Goal: Task Accomplishment & Management: Use online tool/utility

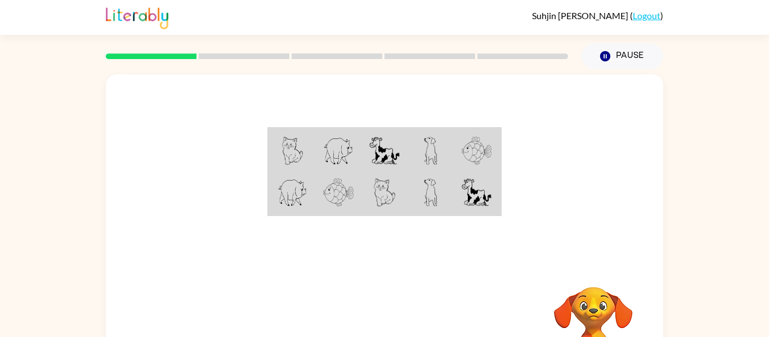
click at [664, 236] on div "Your browser must support playing .mp4 files to use Literably. Please try using…" at bounding box center [384, 232] width 769 height 326
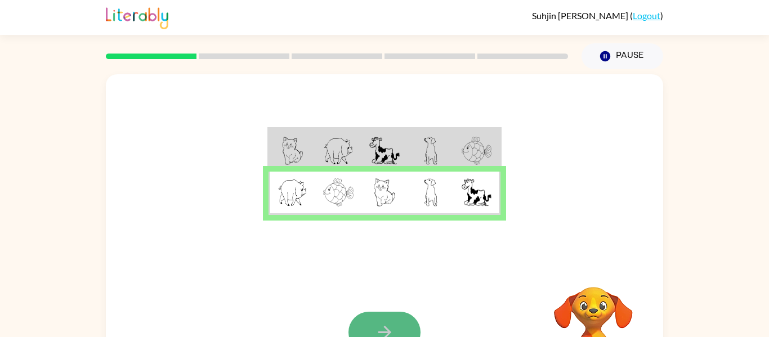
click at [359, 324] on button "button" at bounding box center [384, 332] width 72 height 41
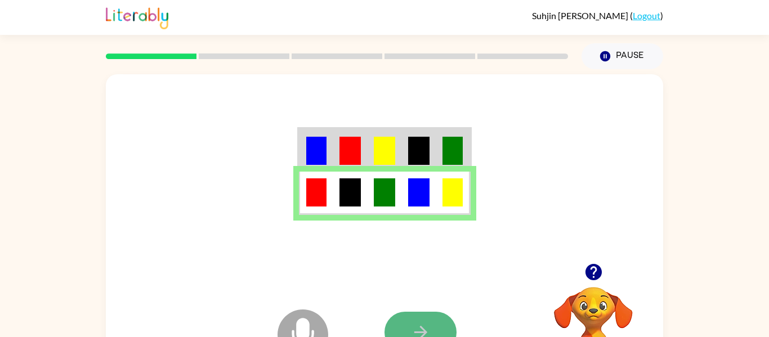
click at [424, 333] on icon "button" at bounding box center [420, 332] width 13 height 13
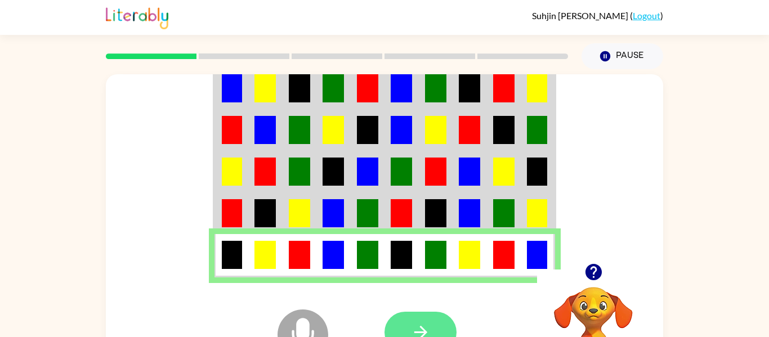
click at [435, 318] on button "button" at bounding box center [420, 332] width 72 height 41
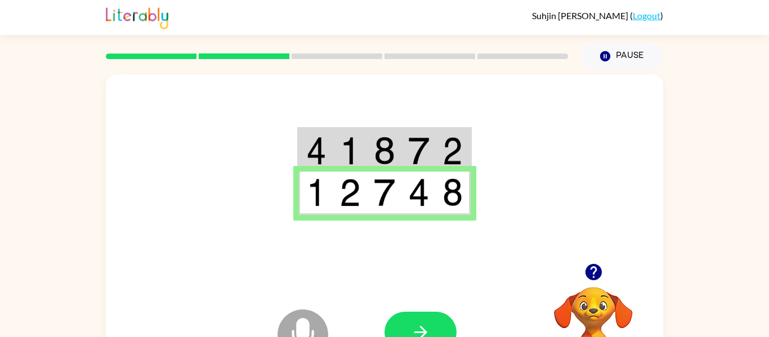
click at [417, 324] on icon "button" at bounding box center [421, 333] width 20 height 20
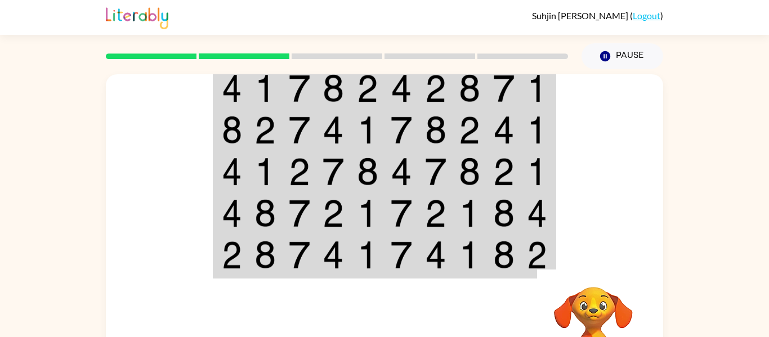
click at [354, 247] on td at bounding box center [368, 255] width 34 height 43
click at [391, 319] on div at bounding box center [467, 332] width 166 height 127
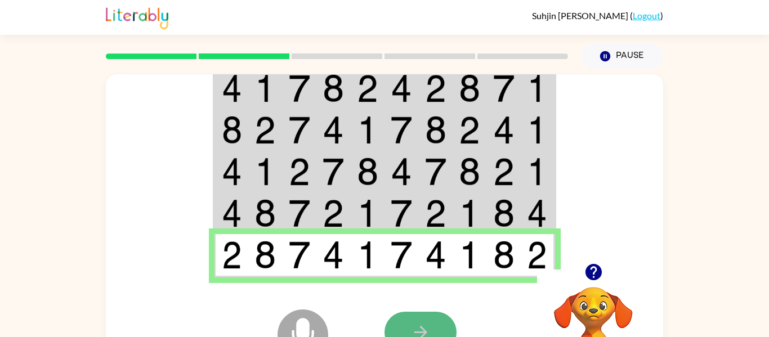
click at [440, 320] on button "button" at bounding box center [420, 332] width 72 height 41
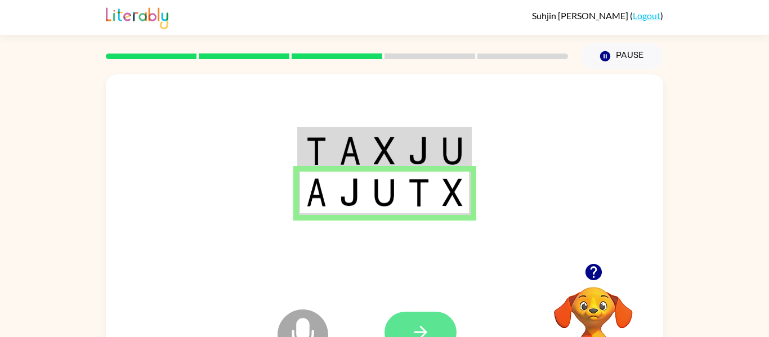
click at [403, 321] on button "button" at bounding box center [420, 332] width 72 height 41
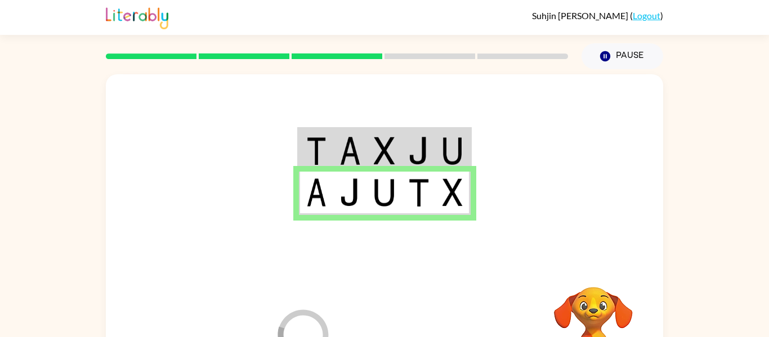
click at [403, 321] on div at bounding box center [467, 332] width 166 height 127
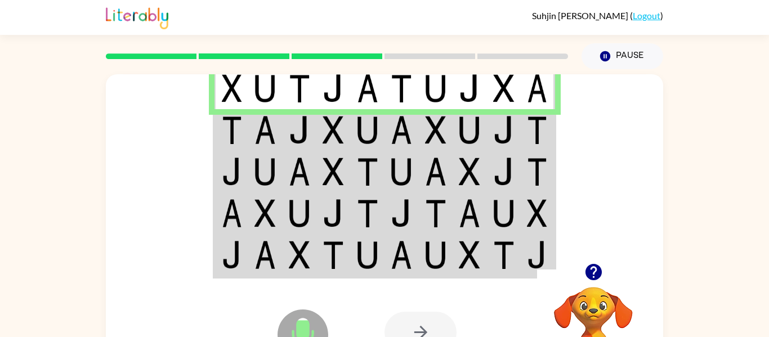
click at [405, 323] on div at bounding box center [420, 332] width 72 height 41
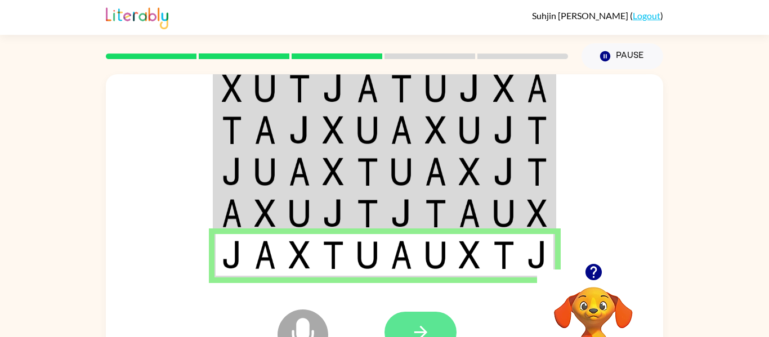
click at [411, 327] on icon "button" at bounding box center [421, 333] width 20 height 20
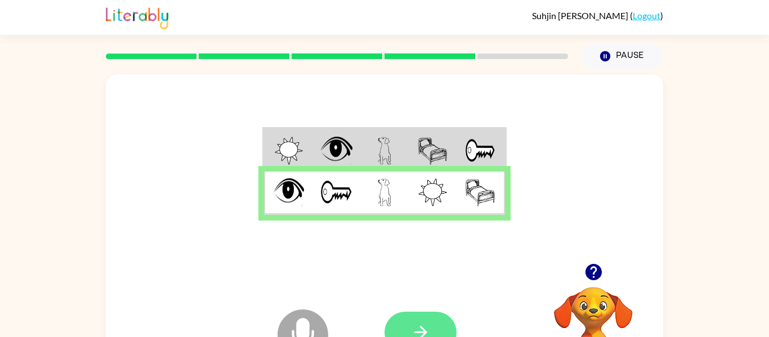
click at [431, 325] on button "button" at bounding box center [420, 332] width 72 height 41
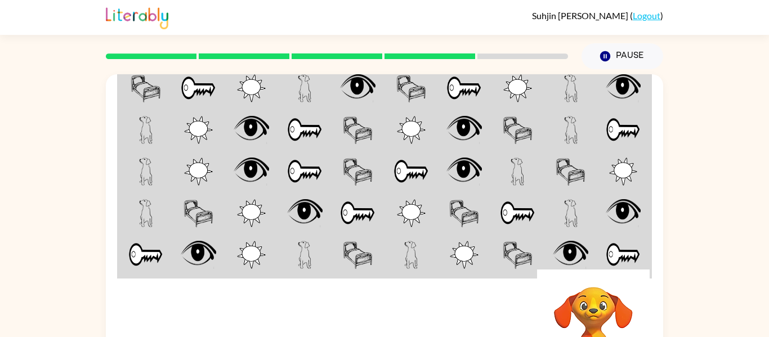
click at [431, 325] on div at bounding box center [467, 332] width 166 height 127
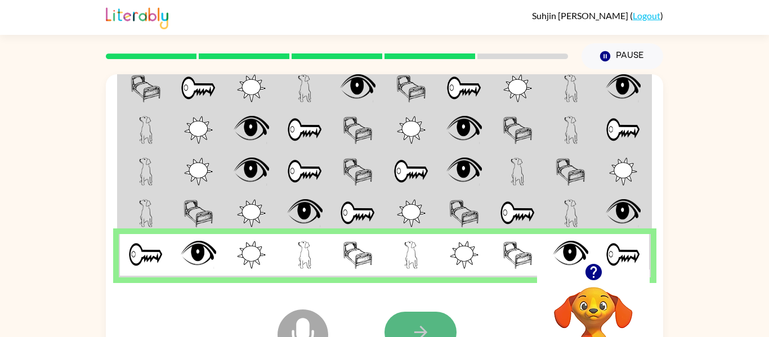
click at [431, 316] on button "button" at bounding box center [420, 332] width 72 height 41
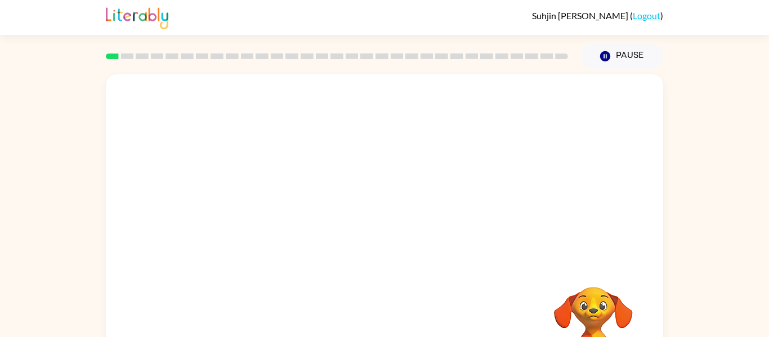
click at [589, 307] on video "Your browser must support playing .mp4 files to use Literably. Please try using…" at bounding box center [593, 326] width 113 height 113
click at [736, 324] on div "Your browser must support playing .mp4 files to use Literably. Please try using…" at bounding box center [384, 232] width 769 height 326
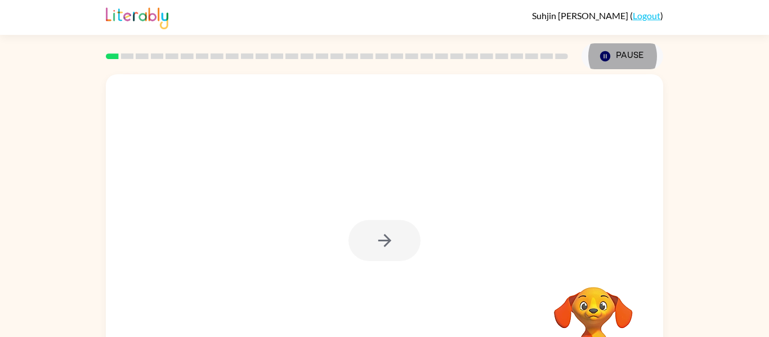
click at [389, 238] on div at bounding box center [384, 240] width 72 height 41
click at [381, 256] on div at bounding box center [384, 240] width 72 height 41
click at [374, 256] on div at bounding box center [384, 240] width 72 height 41
click at [373, 248] on div at bounding box center [384, 240] width 72 height 41
click at [383, 232] on div at bounding box center [384, 240] width 72 height 41
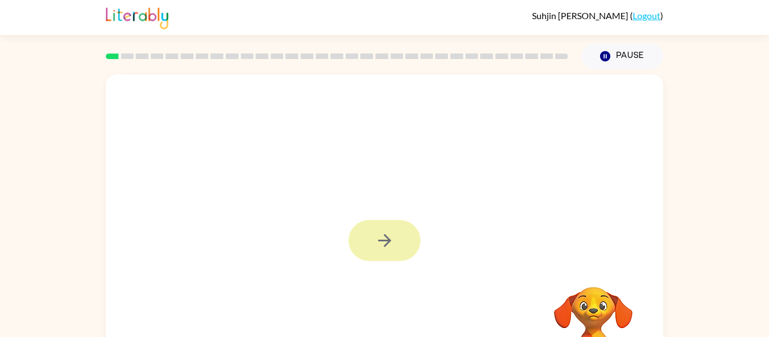
click at [392, 249] on icon "button" at bounding box center [385, 241] width 20 height 20
click at [202, 241] on div at bounding box center [384, 168] width 557 height 189
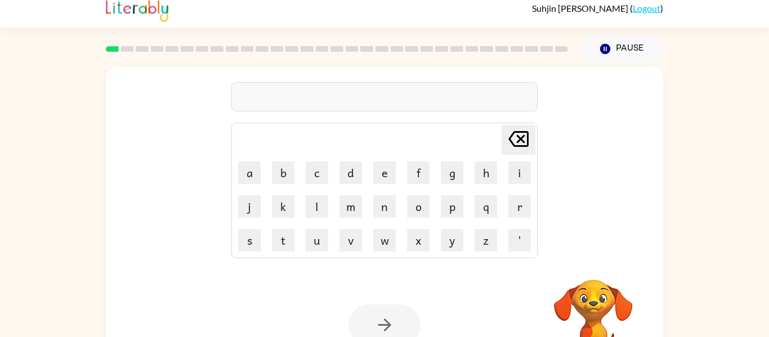
scroll to position [10, 0]
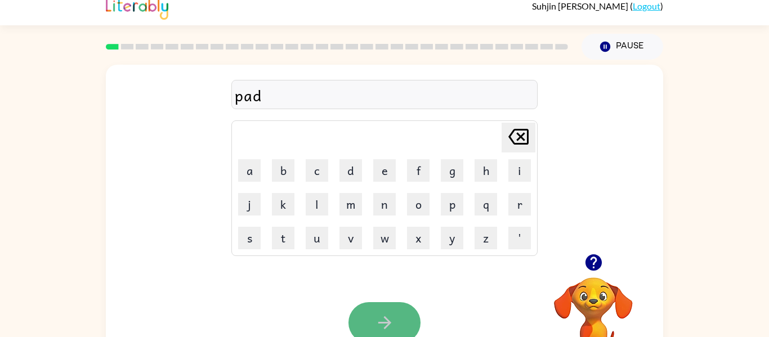
click at [362, 320] on button "button" at bounding box center [384, 322] width 72 height 41
click at [384, 301] on div "Your browser must support playing .mp4 files to use Literably. Please try using…" at bounding box center [384, 322] width 557 height 127
click at [389, 311] on button "button" at bounding box center [384, 322] width 72 height 41
click at [403, 304] on button "button" at bounding box center [384, 322] width 72 height 41
click at [382, 313] on icon "button" at bounding box center [385, 323] width 20 height 20
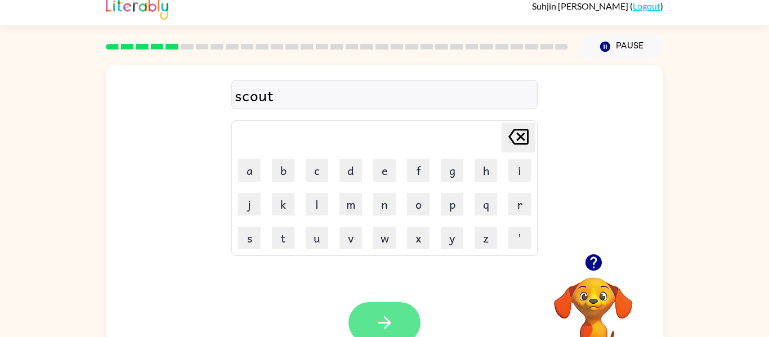
click at [406, 308] on button "button" at bounding box center [384, 322] width 72 height 41
click at [373, 328] on button "button" at bounding box center [384, 322] width 72 height 41
click at [405, 328] on button "button" at bounding box center [384, 322] width 72 height 41
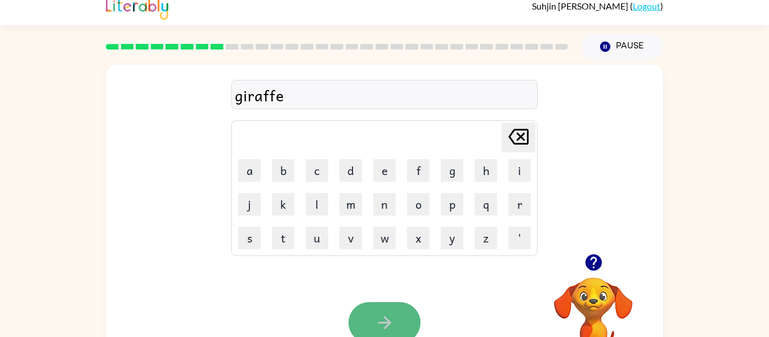
click at [396, 327] on button "button" at bounding box center [384, 322] width 72 height 41
click at [388, 323] on icon "button" at bounding box center [384, 322] width 13 height 13
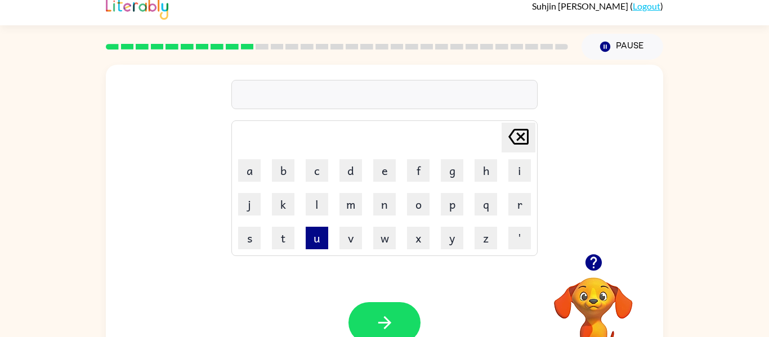
click at [320, 241] on button "u" at bounding box center [317, 238] width 23 height 23
type button "u"
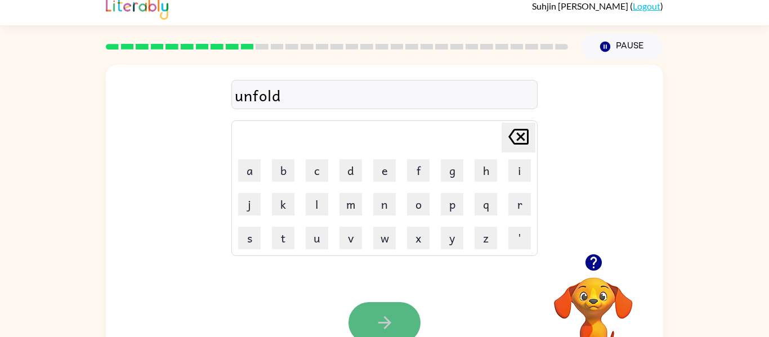
click at [393, 326] on icon "button" at bounding box center [385, 323] width 20 height 20
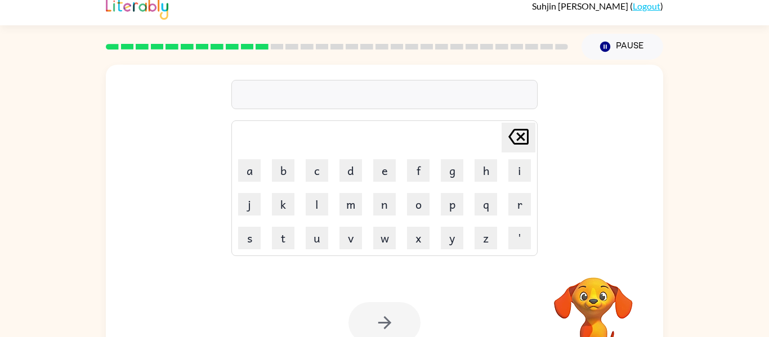
click at [393, 328] on div at bounding box center [384, 322] width 72 height 41
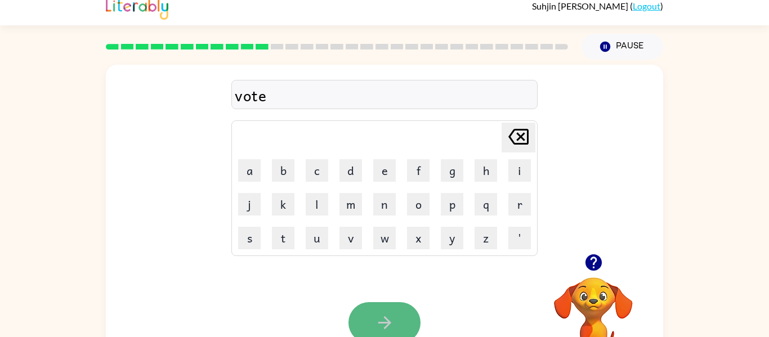
click at [398, 312] on button "button" at bounding box center [384, 322] width 72 height 41
click at [371, 315] on button "button" at bounding box center [384, 322] width 72 height 41
click at [371, 315] on div at bounding box center [384, 322] width 72 height 41
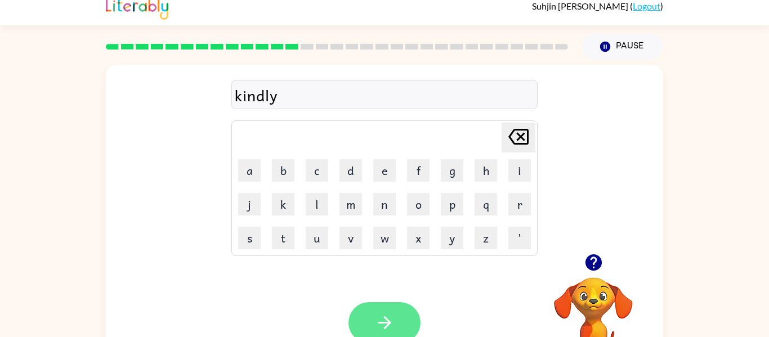
click at [375, 316] on icon "button" at bounding box center [385, 323] width 20 height 20
click at [395, 312] on button "button" at bounding box center [384, 322] width 72 height 41
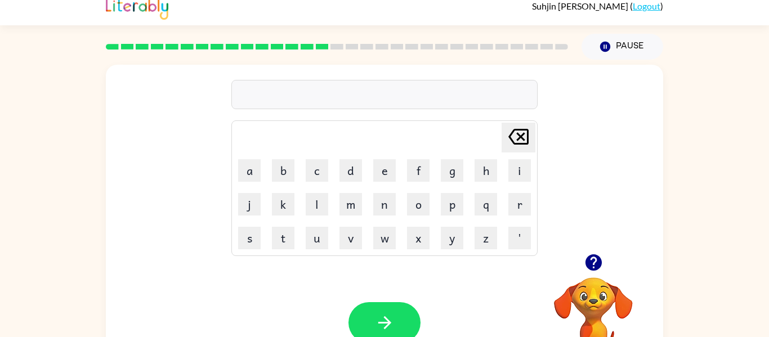
click at [588, 306] on video "Your browser must support playing .mp4 files to use Literably. Please try using…" at bounding box center [593, 316] width 113 height 113
click at [400, 323] on button "button" at bounding box center [384, 322] width 72 height 41
click at [374, 312] on button "button" at bounding box center [384, 322] width 72 height 41
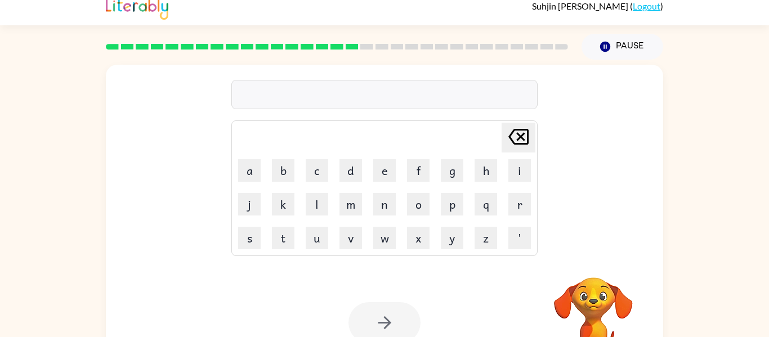
click at [526, 137] on icon "Delete Delete last character input" at bounding box center [518, 136] width 27 height 27
type button "delete"
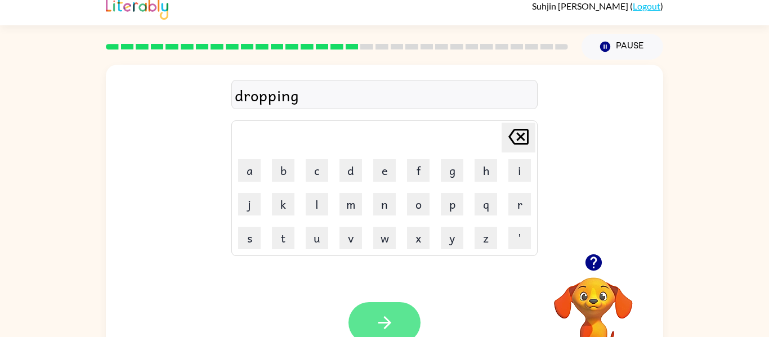
click at [392, 325] on icon "button" at bounding box center [385, 323] width 20 height 20
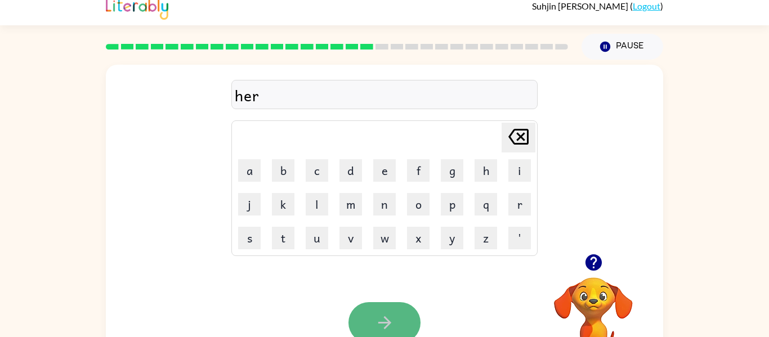
click at [405, 323] on button "button" at bounding box center [384, 322] width 72 height 41
click at [387, 306] on button "button" at bounding box center [384, 322] width 72 height 41
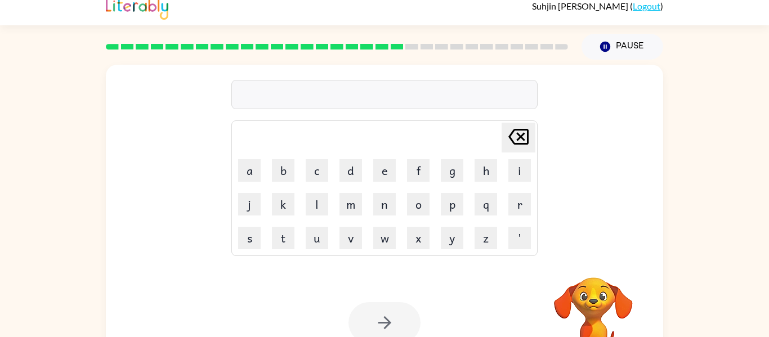
click at [387, 306] on div at bounding box center [384, 322] width 72 height 41
click at [387, 306] on button "button" at bounding box center [384, 322] width 72 height 41
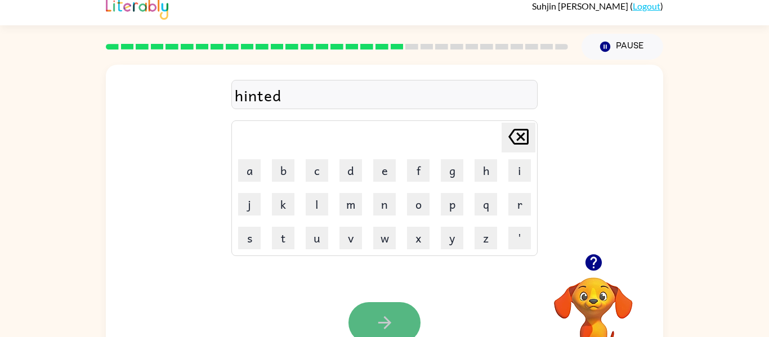
click at [393, 314] on icon "button" at bounding box center [385, 323] width 20 height 20
click at [359, 314] on button "button" at bounding box center [384, 322] width 72 height 41
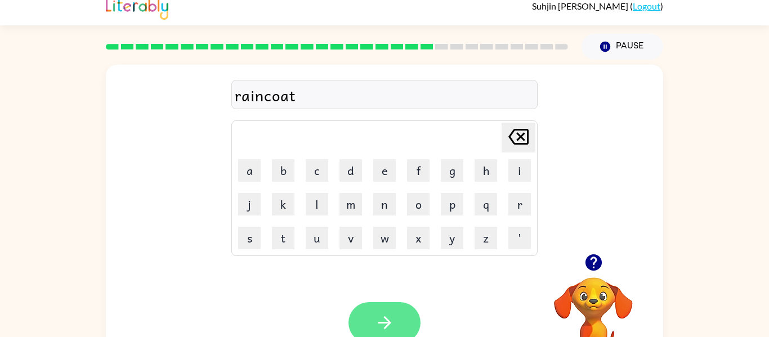
click at [361, 317] on button "button" at bounding box center [384, 322] width 72 height 41
click at [375, 318] on icon "button" at bounding box center [385, 323] width 20 height 20
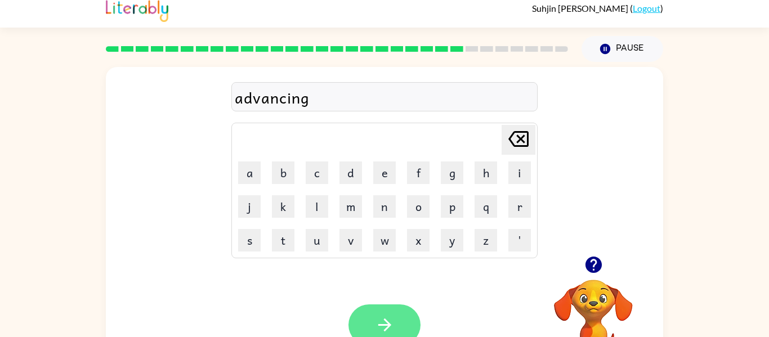
scroll to position [59, 0]
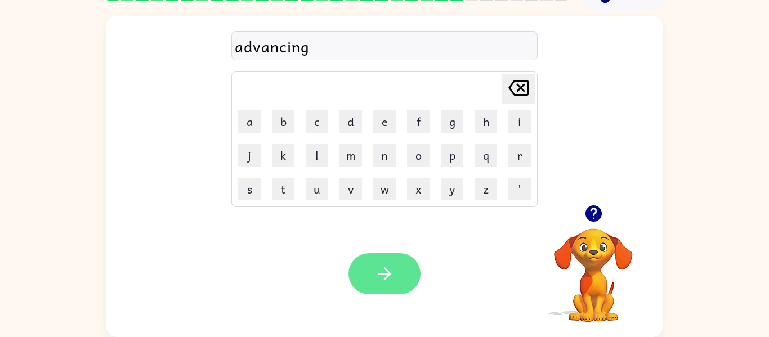
click at [383, 281] on icon "button" at bounding box center [385, 274] width 20 height 20
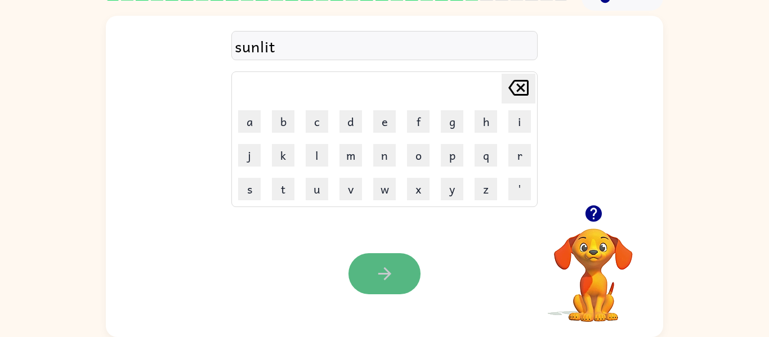
click at [384, 277] on icon "button" at bounding box center [385, 274] width 20 height 20
click at [405, 279] on button "button" at bounding box center [384, 273] width 72 height 41
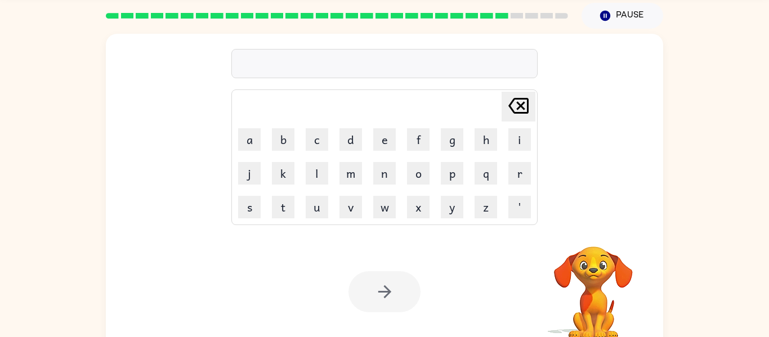
scroll to position [0, 0]
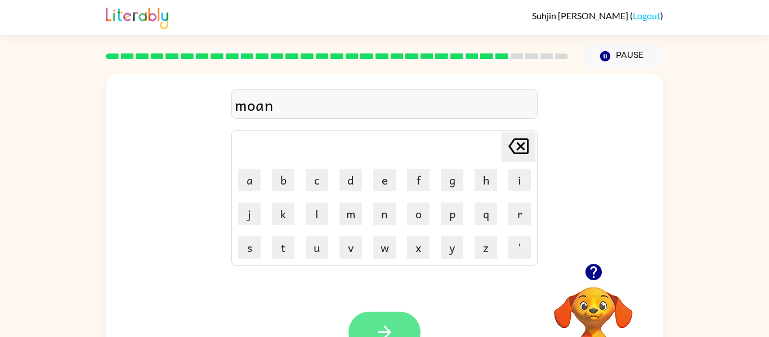
click at [373, 332] on button "button" at bounding box center [384, 332] width 72 height 41
click at [395, 319] on button "button" at bounding box center [384, 332] width 72 height 41
click at [406, 327] on button "button" at bounding box center [384, 332] width 72 height 41
click at [397, 321] on button "button" at bounding box center [384, 332] width 72 height 41
